Goal: Book appointment/travel/reservation

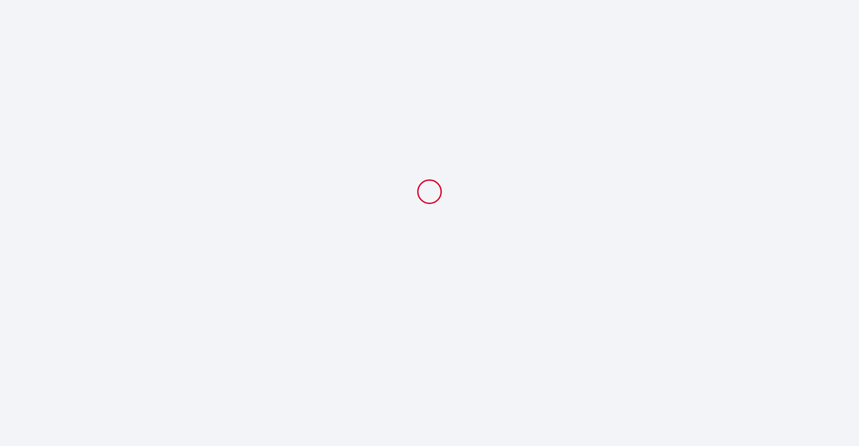
select select
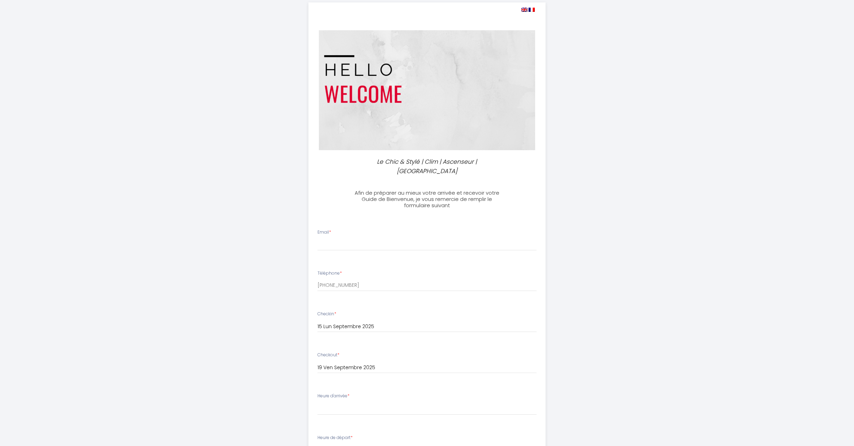
scroll to position [35, 0]
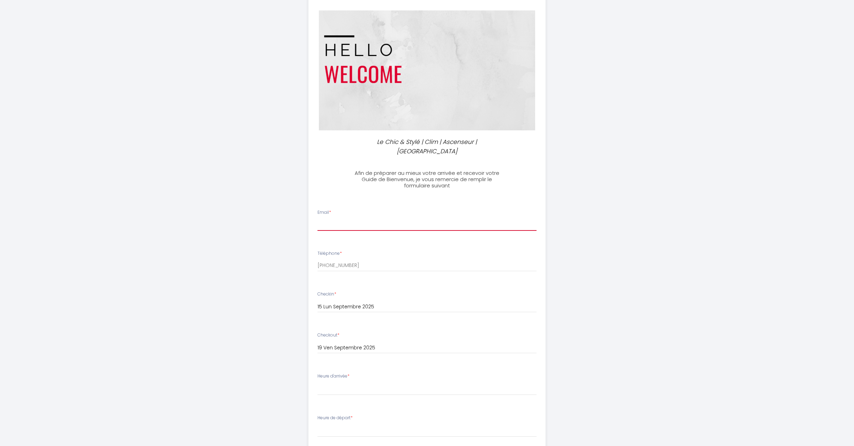
click at [361, 219] on input "Email *" at bounding box center [426, 224] width 219 height 13
type input "[EMAIL_ADDRESS][DOMAIN_NAME]"
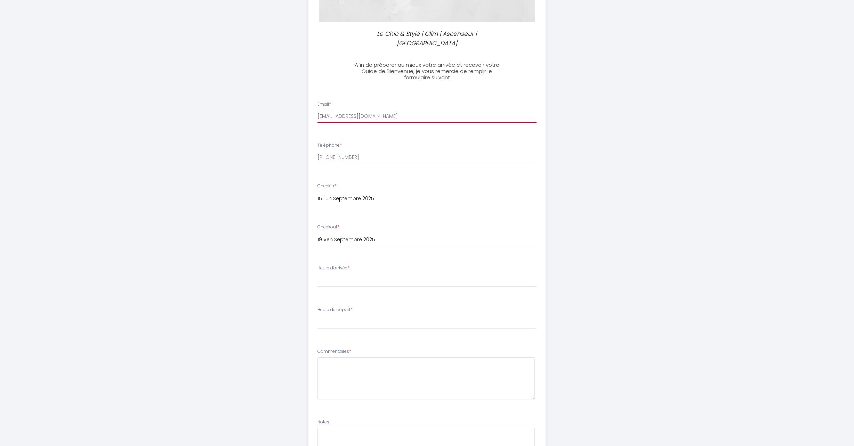
scroll to position [162, 0]
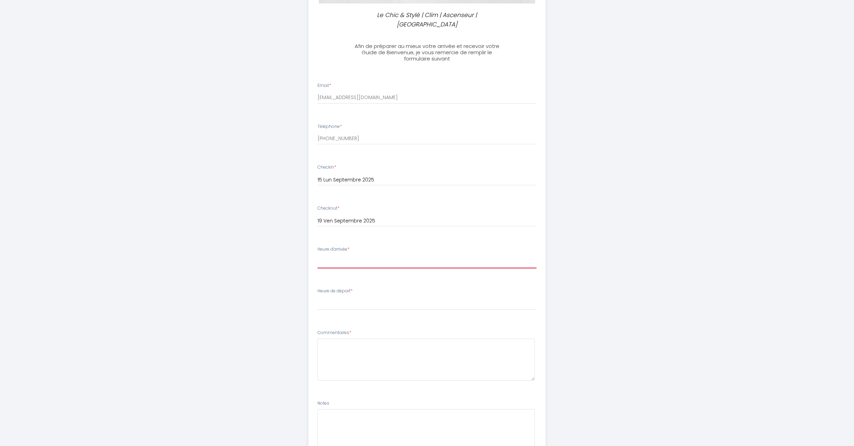
click at [372, 255] on select "16:00 16:30 17:00 17:30 18:00 18:30 19:00 19:30 20:00 20:30 21:00 21:30 22:00 2…" at bounding box center [426, 261] width 219 height 13
select select "17:30"
click at [317, 255] on select "16:00 16:30 17:00 17:30 18:00 18:30 19:00 19:30 20:00 20:30 21:00 21:30 22:00 2…" at bounding box center [426, 261] width 219 height 13
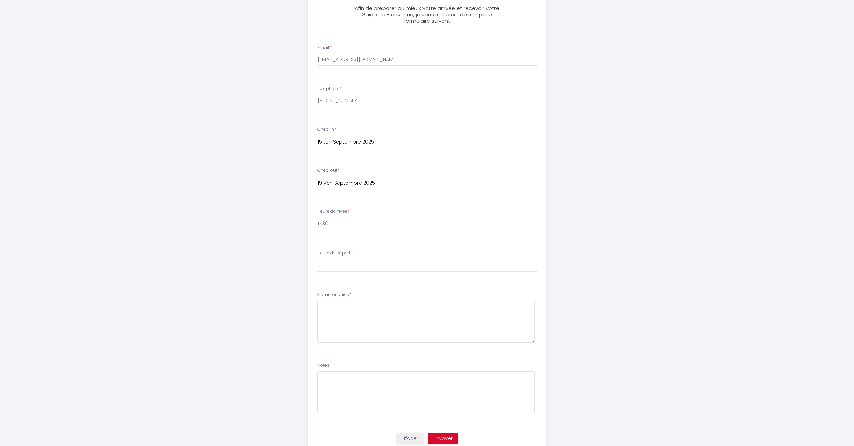
scroll to position [200, 0]
click at [355, 259] on select "00:00 00:30 01:00 01:30 02:00 02:30 03:00 03:30 04:00 04:30 05:00 05:30 06:00 0…" at bounding box center [426, 265] width 219 height 13
select select "08:00"
click at [317, 259] on select "00:00 00:30 01:00 01:30 02:00 02:30 03:00 03:30 04:00 04:30 05:00 05:30 06:00 0…" at bounding box center [426, 265] width 219 height 13
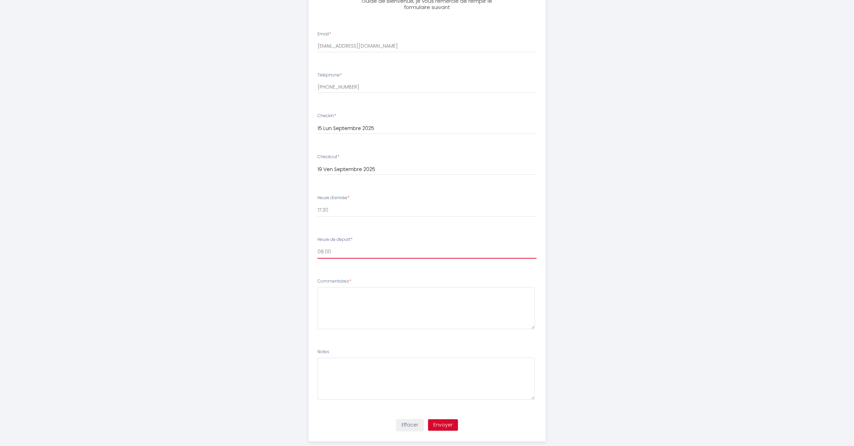
scroll to position [217, 0]
click at [444, 416] on button "Envoyer" at bounding box center [443, 422] width 30 height 12
type textarea "A bientôt"
click at [451, 416] on button "Envoyer" at bounding box center [443, 422] width 30 height 12
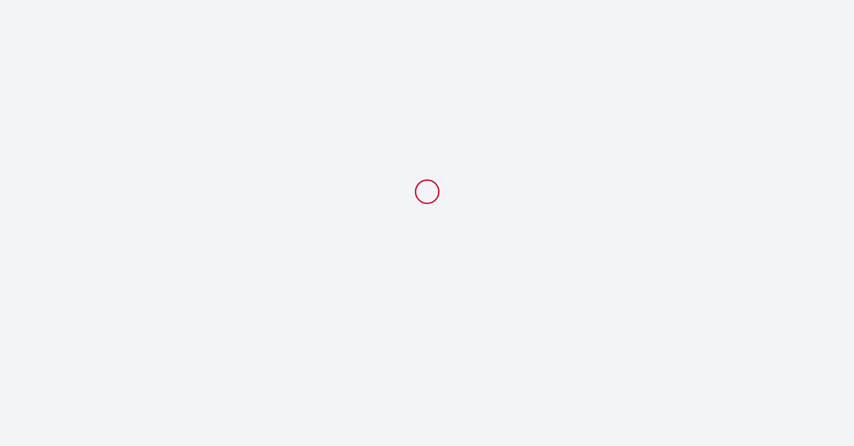
select select "17:30"
select select "08:00"
